Goal: Navigation & Orientation: Find specific page/section

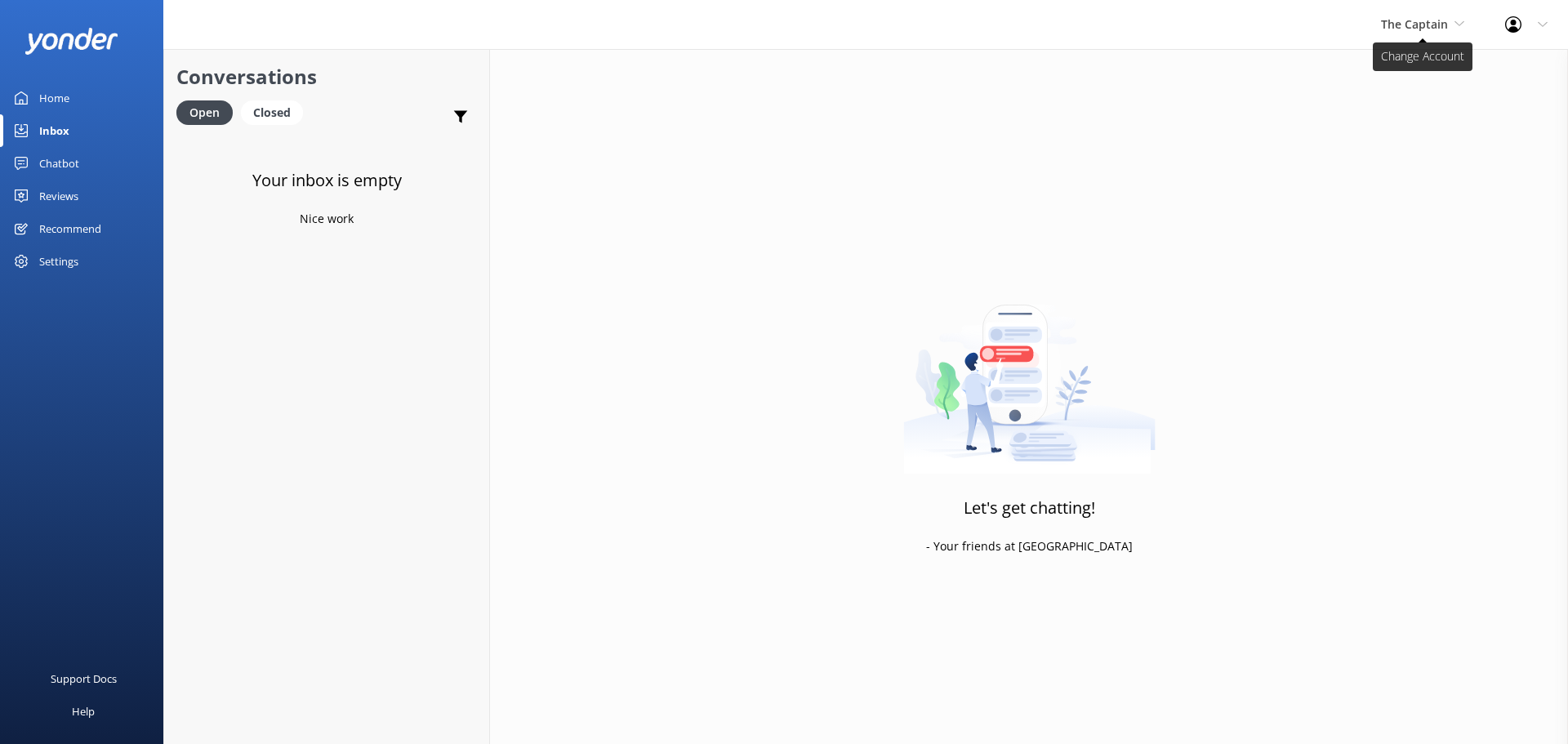
click at [1447, 23] on span "The Captain" at bounding box center [1415, 24] width 67 height 16
click at [1398, 68] on link "De [GEOGRAPHIC_DATA]" at bounding box center [1443, 69] width 163 height 39
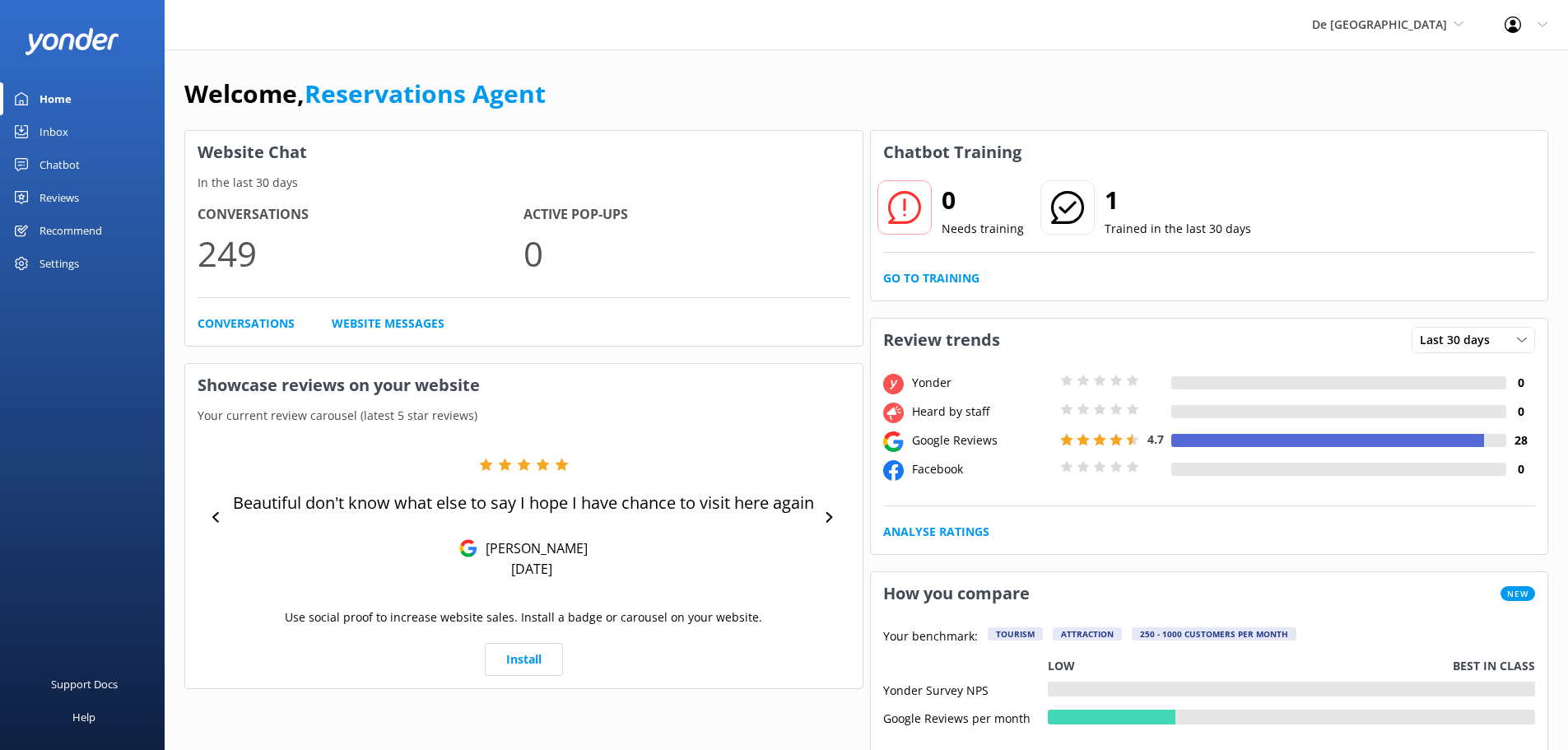
click at [116, 133] on link "Inbox" at bounding box center [82, 132] width 164 height 33
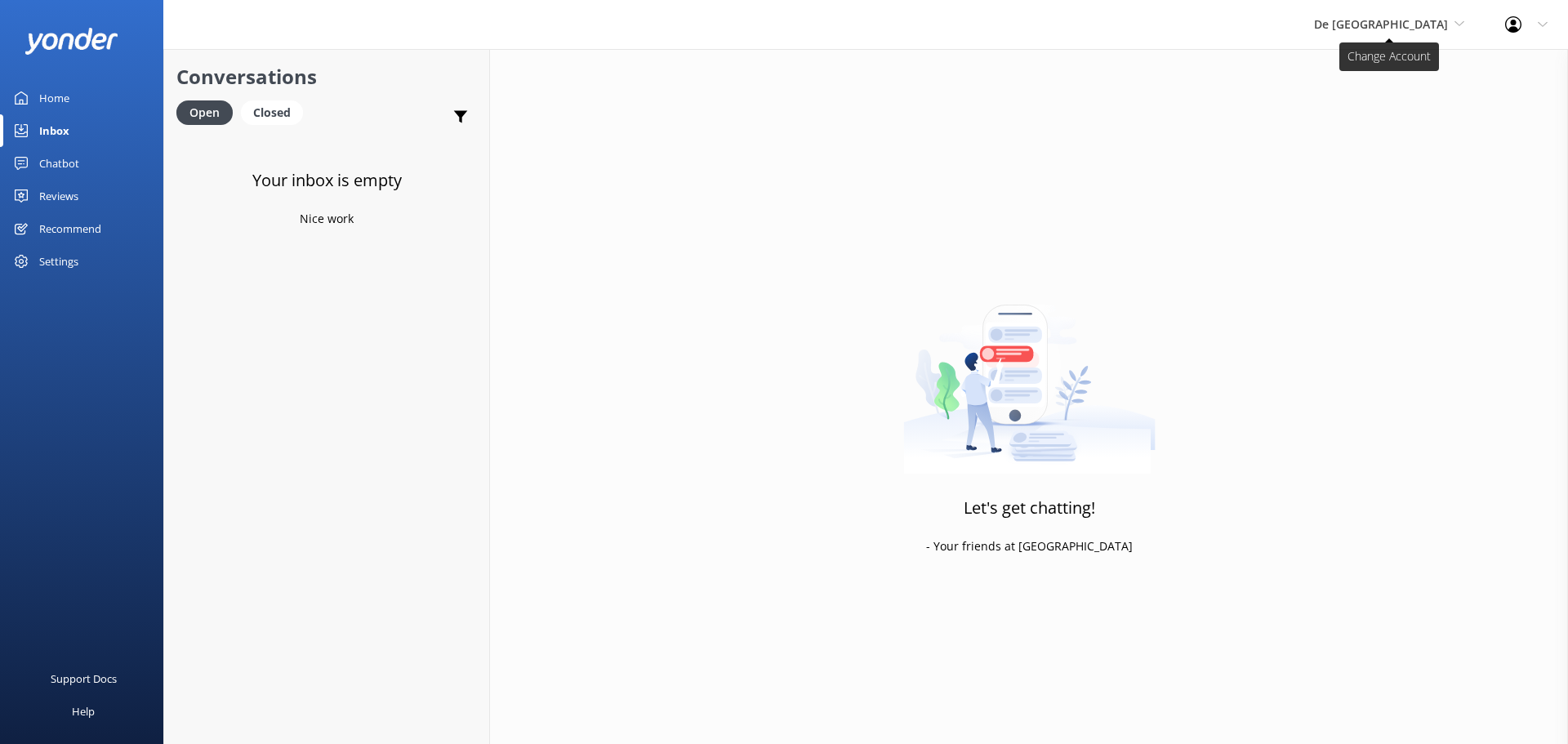
click at [1395, 16] on span "De [GEOGRAPHIC_DATA]" at bounding box center [1389, 24] width 150 height 18
click at [1423, 108] on link "Aruba's Activities Expert" at bounding box center [1376, 108] width 163 height 39
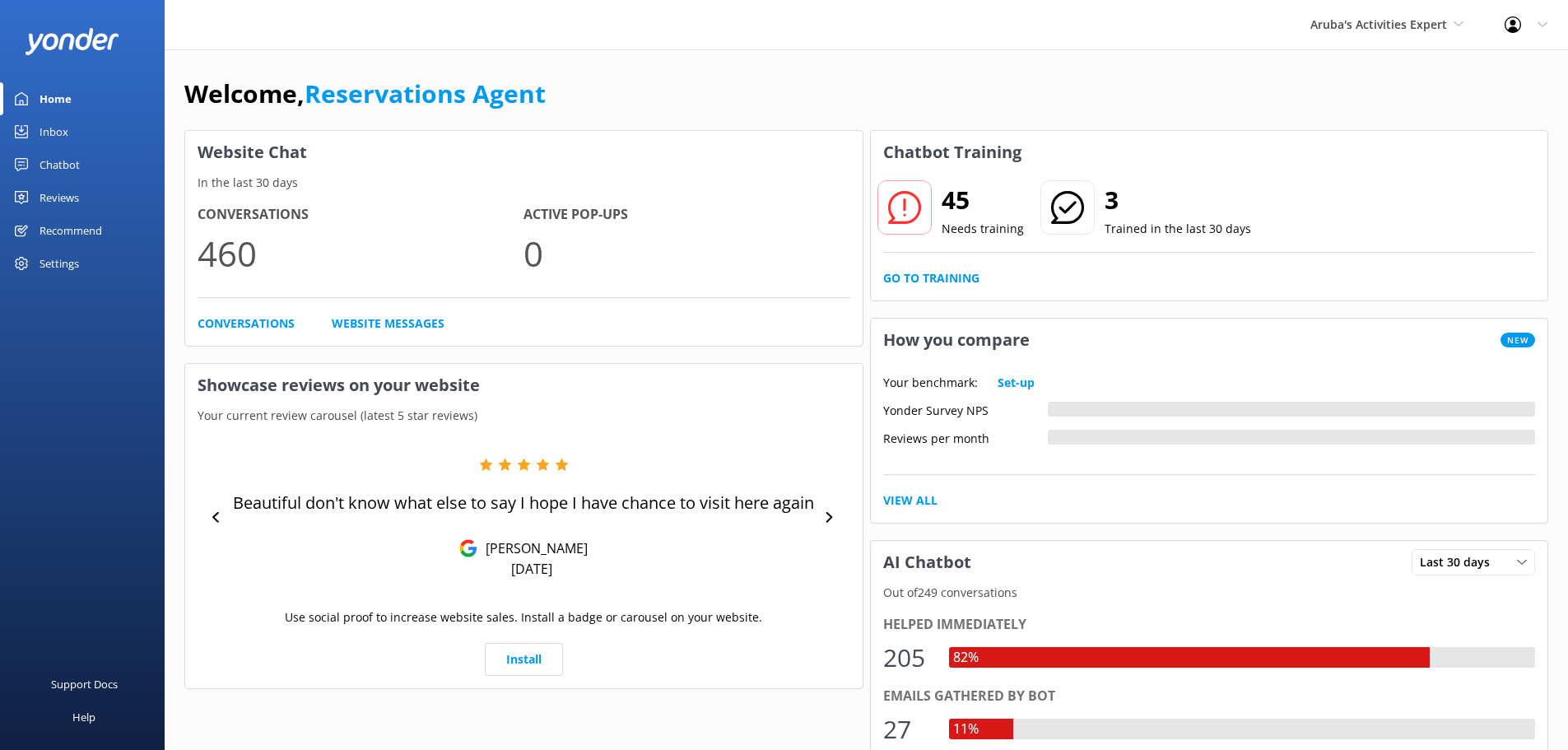
click at [47, 131] on div "Inbox" at bounding box center [53, 132] width 28 height 33
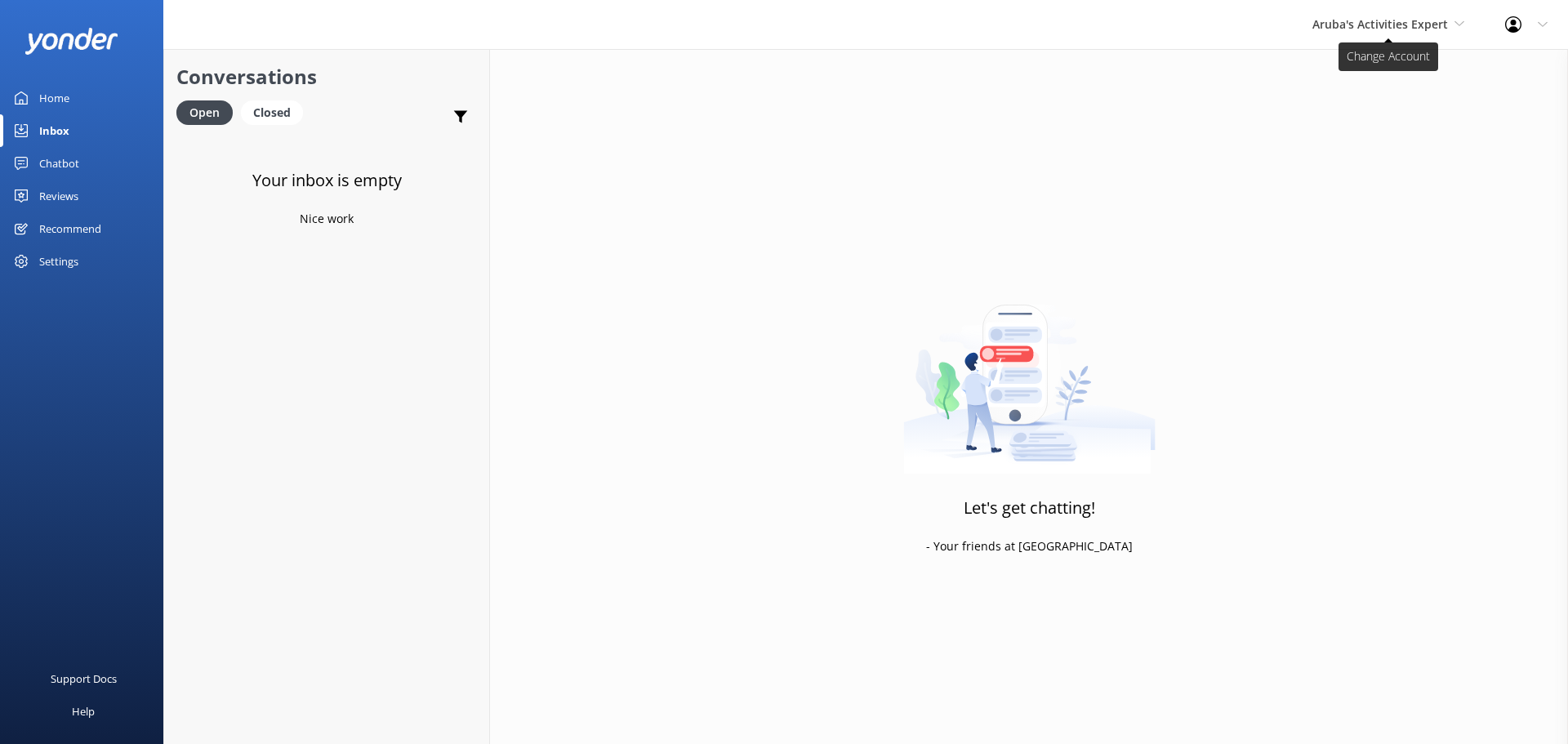
click at [1423, 29] on span "Aruba's Activities Expert" at bounding box center [1381, 24] width 136 height 16
click at [1374, 142] on link "The Captain" at bounding box center [1374, 146] width 163 height 39
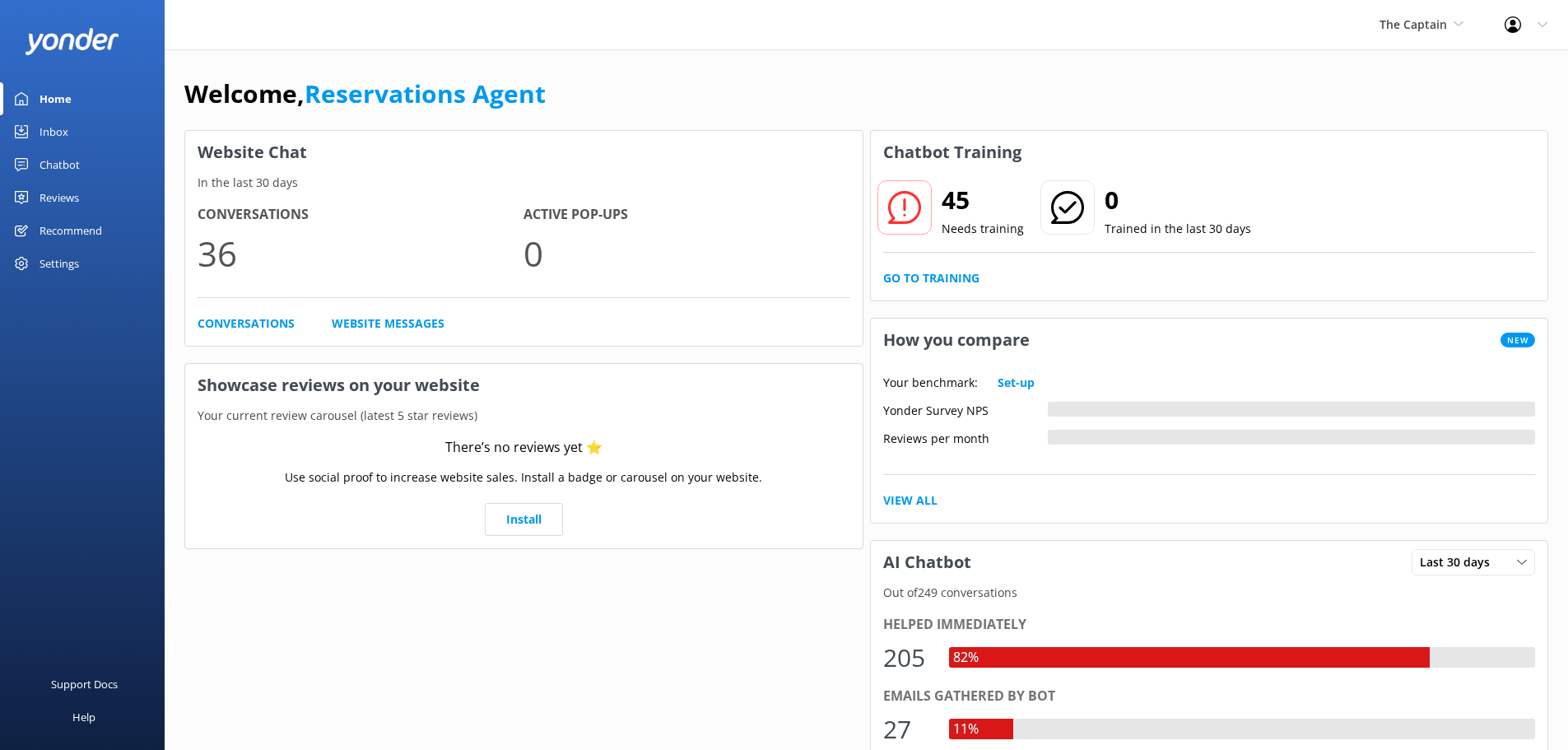
click at [45, 139] on div "Inbox" at bounding box center [53, 132] width 28 height 33
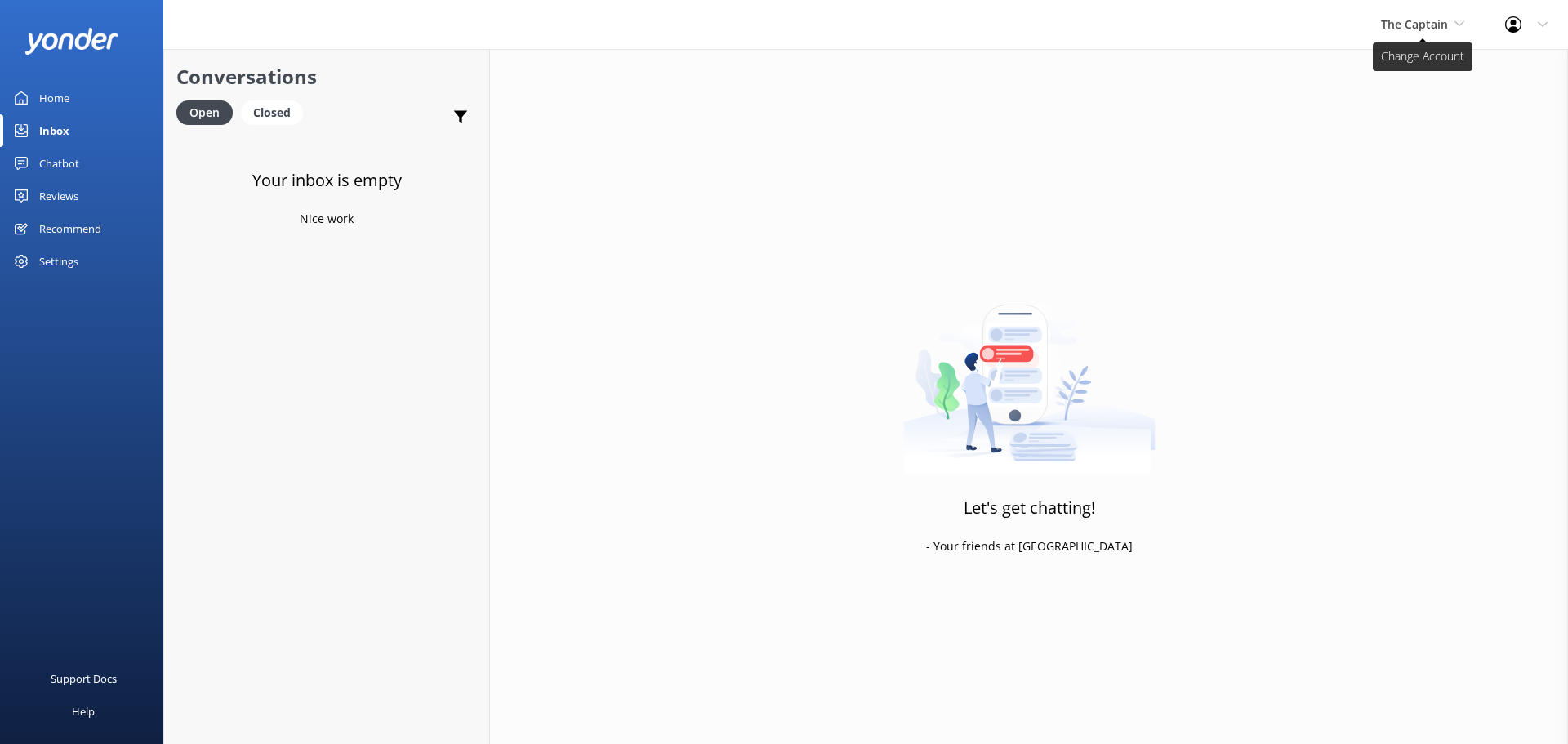
click at [1451, 23] on span "The Captain" at bounding box center [1423, 24] width 83 height 18
click at [1408, 61] on link "De [GEOGRAPHIC_DATA]" at bounding box center [1443, 69] width 163 height 39
